Goal: Information Seeking & Learning: Learn about a topic

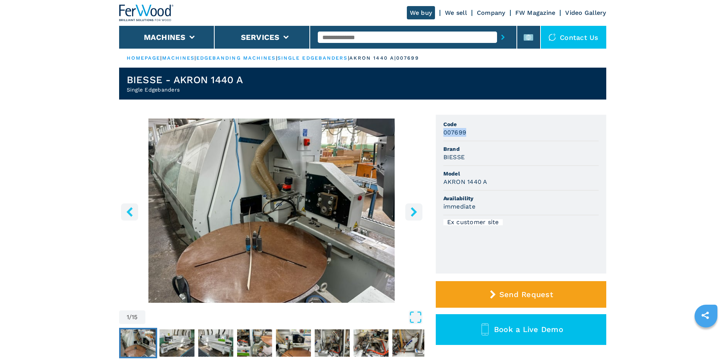
click at [473, 134] on div "007699" at bounding box center [520, 132] width 155 height 9
drag, startPoint x: 359, startPoint y: 35, endPoint x: 355, endPoint y: 40, distance: 5.7
click at [358, 38] on input "text" at bounding box center [407, 37] width 179 height 11
paste input "******"
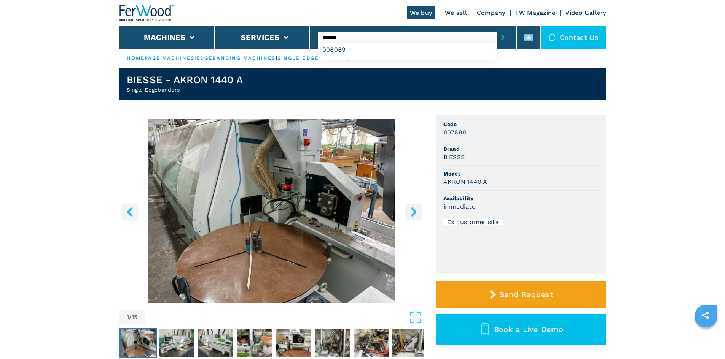
type input "******"
click at [497, 29] on button "submit-button" at bounding box center [503, 37] width 12 height 17
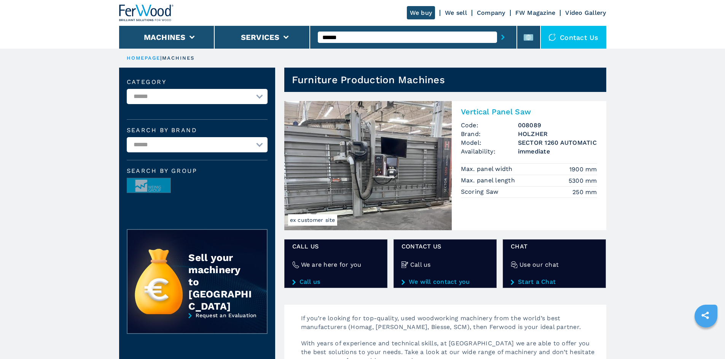
click at [497, 111] on h2 "Vertical Panel Saw" at bounding box center [529, 111] width 136 height 9
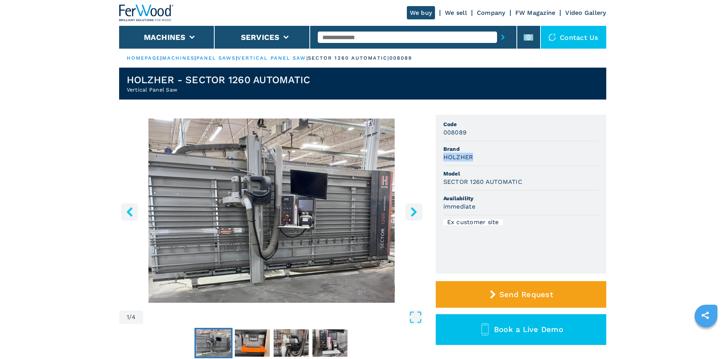
drag, startPoint x: 443, startPoint y: 157, endPoint x: 479, endPoint y: 157, distance: 35.8
click at [479, 157] on div "HOLZHER" at bounding box center [520, 157] width 155 height 9
copy h3 "HOLZHER"
click at [532, 142] on li "Brand HOLZHER" at bounding box center [520, 154] width 155 height 25
click at [522, 183] on div "SECTOR 1260 AUTOMATIC" at bounding box center [520, 182] width 155 height 9
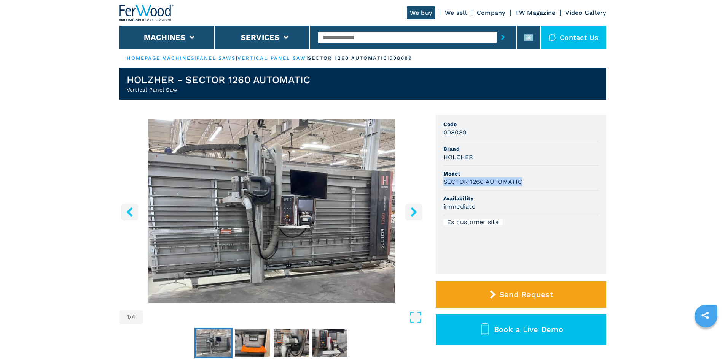
drag, startPoint x: 520, startPoint y: 183, endPoint x: 442, endPoint y: 181, distance: 78.0
click at [442, 181] on ul "Code 008089 Brand HOLZHER Model SECTOR 1260 AUTOMATIC Availability immediate Ex…" at bounding box center [521, 194] width 170 height 159
copy h3 "SECTOR 1260 AUTOMATIC"
click at [509, 208] on div "immediate" at bounding box center [520, 206] width 155 height 9
drag, startPoint x: 444, startPoint y: 132, endPoint x: 477, endPoint y: 136, distance: 33.4
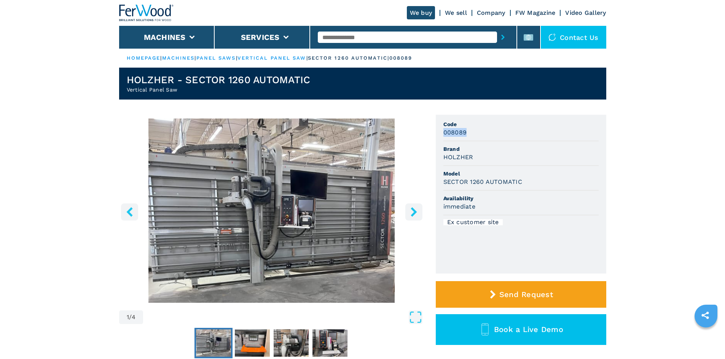
click at [477, 136] on div "008089" at bounding box center [520, 132] width 155 height 9
copy h3 "008089"
click at [535, 165] on li "Brand HOLZHER" at bounding box center [520, 154] width 155 height 25
click at [346, 36] on input "text" at bounding box center [407, 37] width 179 height 11
paste input "******"
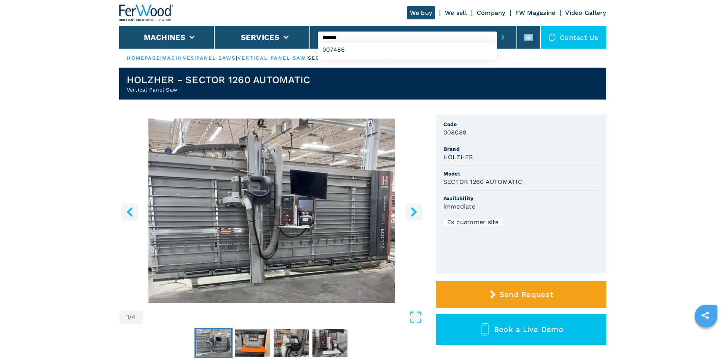
type input "******"
drag, startPoint x: 497, startPoint y: 39, endPoint x: 488, endPoint y: 35, distance: 9.5
click at [501, 39] on icon "submit-button" at bounding box center [502, 37] width 3 height 5
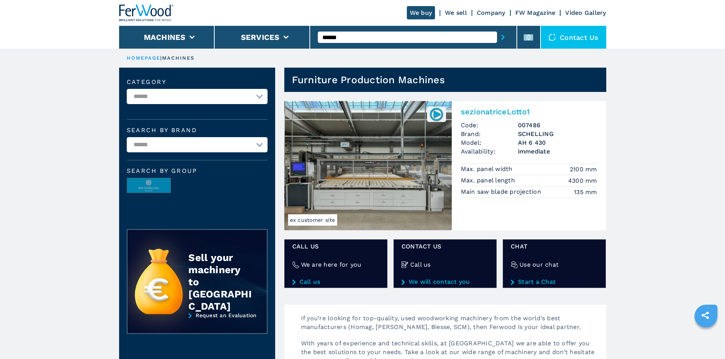
click at [495, 113] on h2 "sezionatriceLotto1" at bounding box center [529, 111] width 136 height 9
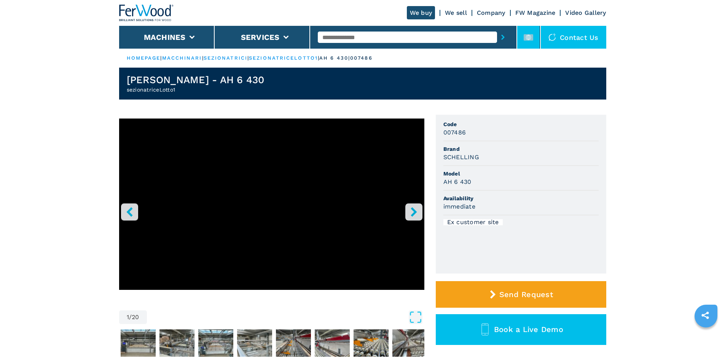
click at [523, 36] on li at bounding box center [528, 37] width 23 height 23
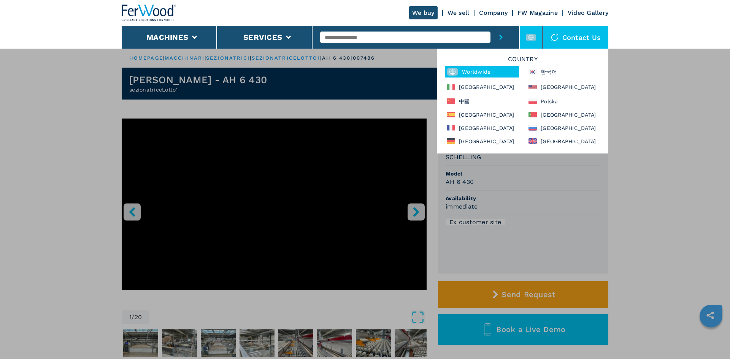
click at [475, 72] on div "Worldwide" at bounding box center [482, 71] width 74 height 11
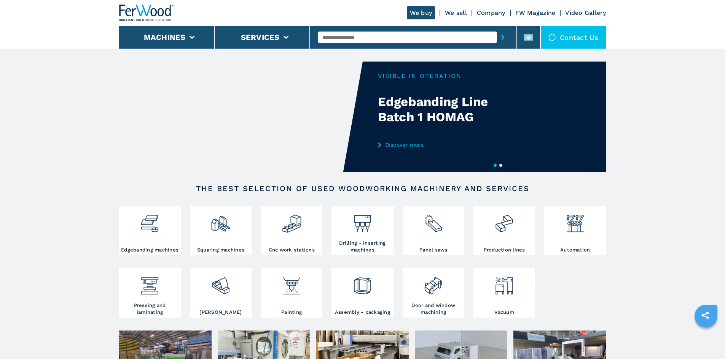
paste input "******"
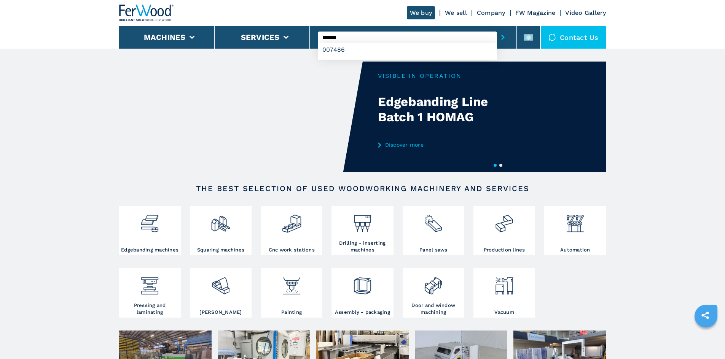
type input "******"
click at [497, 37] on button "submit-button" at bounding box center [503, 37] width 12 height 17
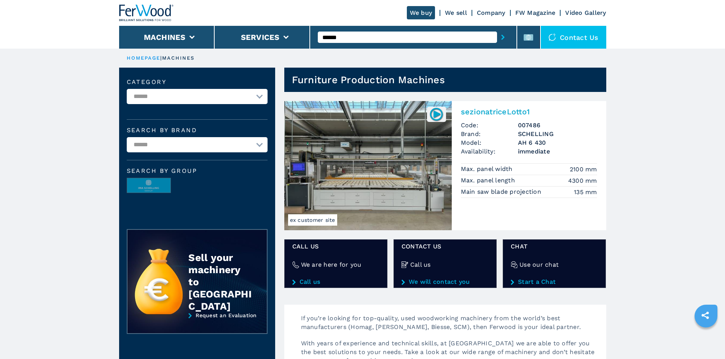
click at [490, 113] on h2 "sezionatriceLotto1" at bounding box center [529, 111] width 136 height 9
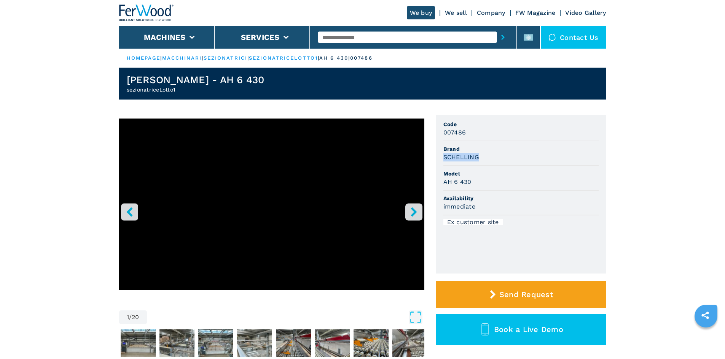
drag, startPoint x: 478, startPoint y: 157, endPoint x: 441, endPoint y: 159, distance: 37.0
click at [436, 159] on ul "Code 007486 Brand SCHELLING Model AH 6 430 Availability immediate Ex customer s…" at bounding box center [521, 194] width 170 height 159
copy h3 "SCHELLING"
click at [487, 142] on li "Brand SCHELLING" at bounding box center [520, 154] width 155 height 25
drag, startPoint x: 471, startPoint y: 183, endPoint x: 437, endPoint y: 179, distance: 34.1
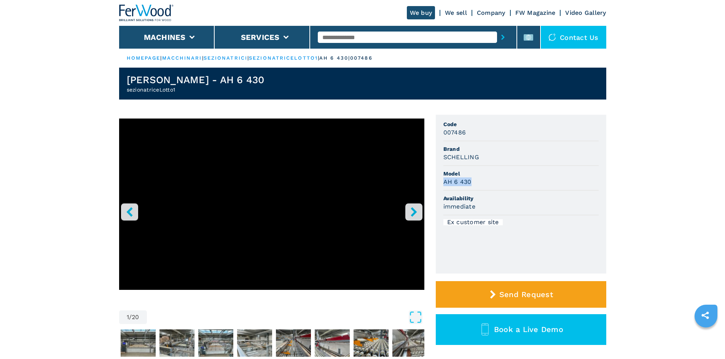
click at [437, 179] on ul "Code 007486 Brand SCHELLING Model AH 6 430 Availability immediate Ex customer s…" at bounding box center [521, 194] width 170 height 159
copy h3 "AH 6 430"
drag, startPoint x: 480, startPoint y: 182, endPoint x: 471, endPoint y: 151, distance: 32.2
click at [480, 182] on div "AH 6 430" at bounding box center [520, 182] width 155 height 9
click at [470, 163] on li "Brand SCHELLING" at bounding box center [520, 154] width 155 height 25
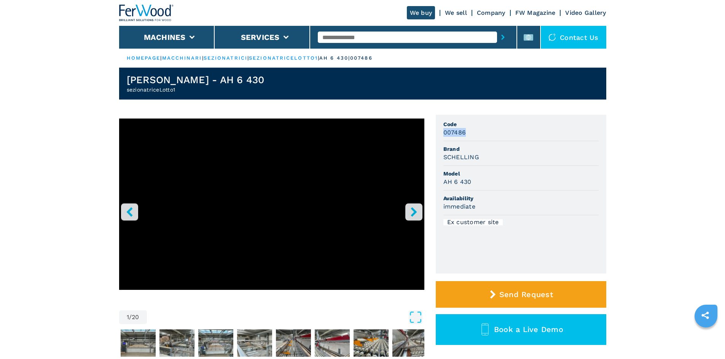
drag, startPoint x: 458, startPoint y: 133, endPoint x: 469, endPoint y: 134, distance: 10.7
click at [469, 134] on div "007486" at bounding box center [520, 132] width 155 height 9
copy h3 "007486"
